Goal: Use online tool/utility: Utilize a website feature to perform a specific function

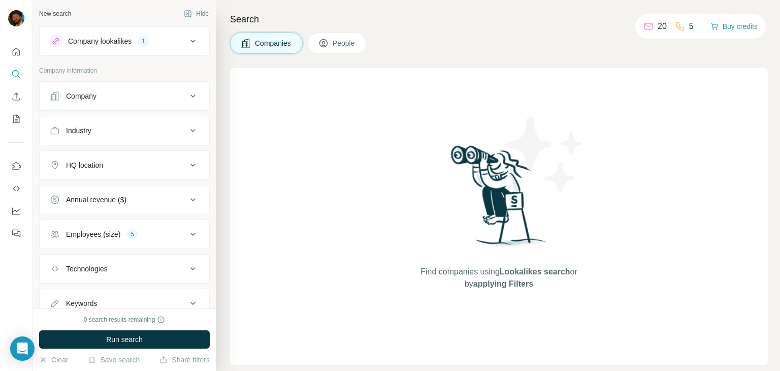
click at [117, 92] on div "Company" at bounding box center [118, 96] width 137 height 10
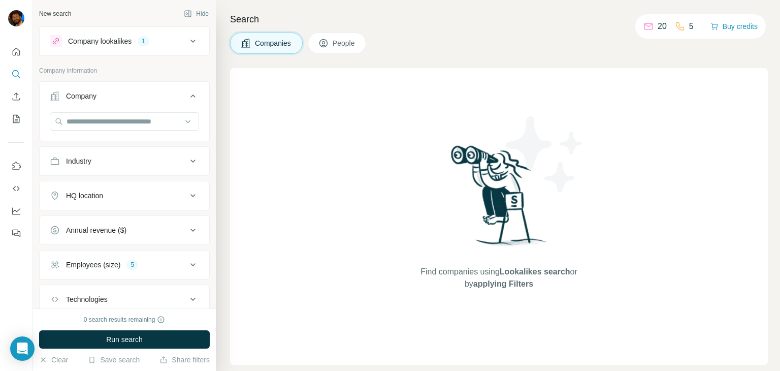
click at [107, 35] on button "Company lookalikes 1" at bounding box center [125, 41] width 170 height 24
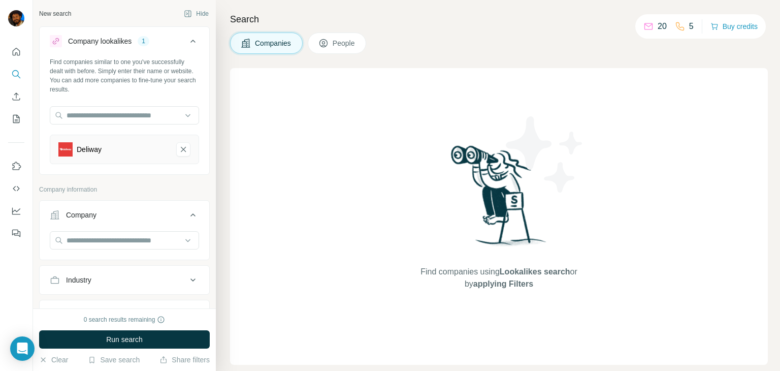
click at [123, 146] on div "Deliway" at bounding box center [113, 149] width 110 height 14
click at [119, 336] on span "Run search" at bounding box center [124, 339] width 37 height 10
